Goal: Information Seeking & Learning: Understand process/instructions

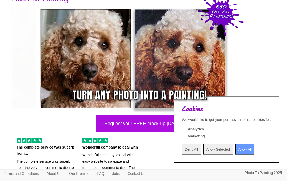
scroll to position [43, 0]
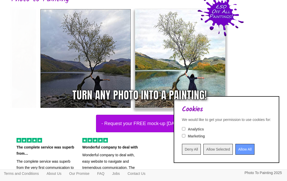
click at [182, 155] on input "Deny All" at bounding box center [191, 149] width 19 height 11
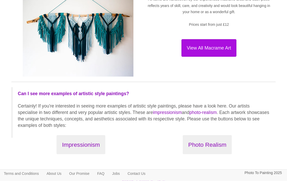
scroll to position [503, 0]
click at [221, 144] on button "Photo Realism" at bounding box center [207, 144] width 49 height 19
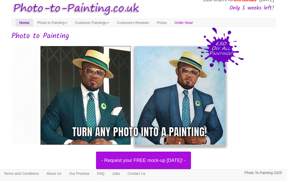
scroll to position [6, 0]
click at [67, 24] on link "Photo to Painting" at bounding box center [52, 23] width 38 height 8
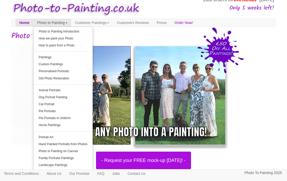
click at [76, 40] on link "How we paint your Photo" at bounding box center [63, 38] width 59 height 7
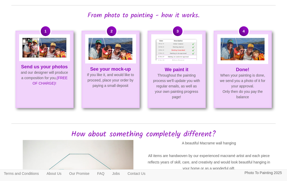
scroll to position [334, 0]
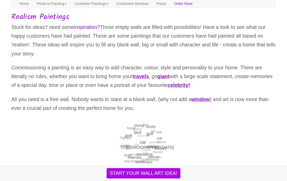
scroll to position [20, 0]
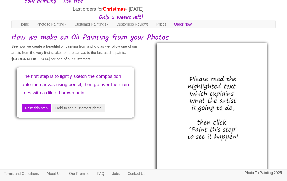
scroll to position [30, 0]
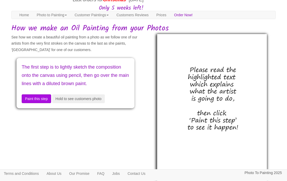
click at [41, 103] on button "Paint this step" at bounding box center [36, 99] width 29 height 9
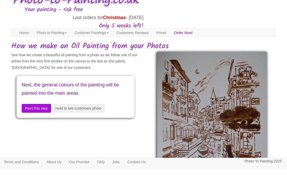
scroll to position [13, 0]
